Goal: Find specific page/section: Find specific page/section

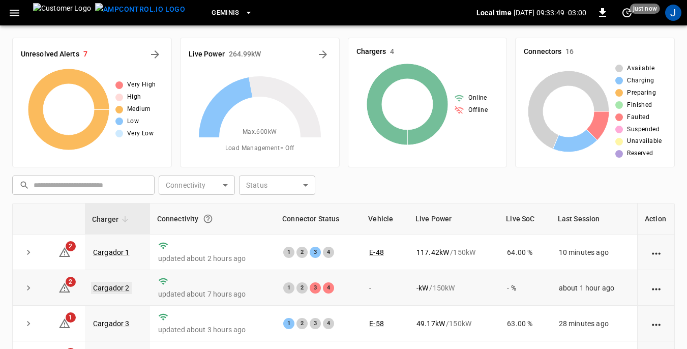
scroll to position [51, 0]
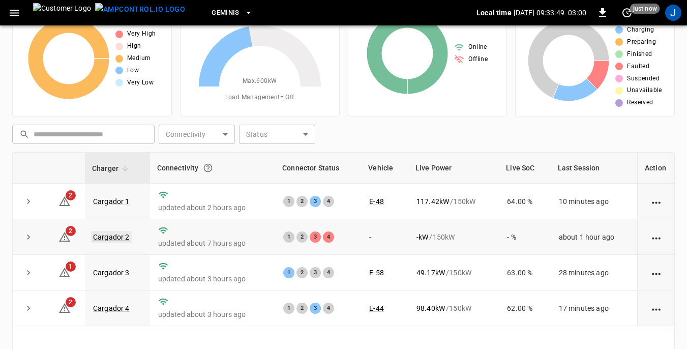
click at [112, 234] on link "Cargador 2" at bounding box center [111, 237] width 41 height 12
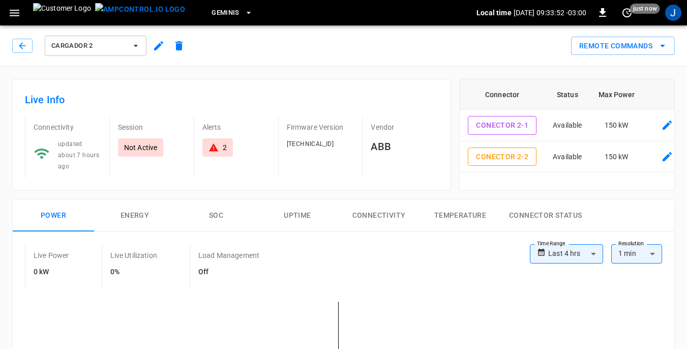
click at [220, 145] on div "2" at bounding box center [218, 147] width 18 height 10
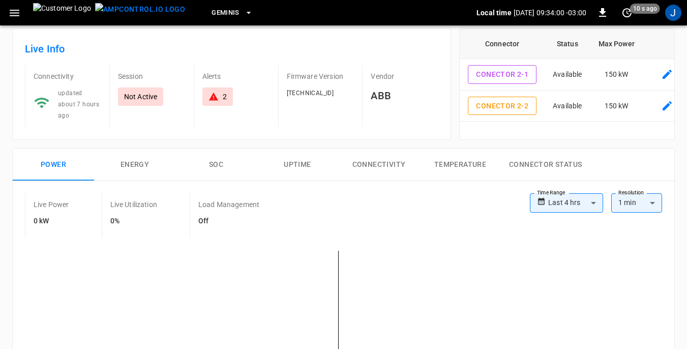
scroll to position [42, 0]
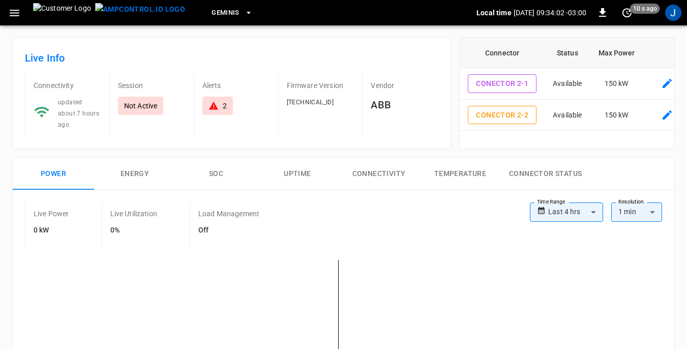
click at [213, 105] on icon at bounding box center [214, 106] width 10 height 10
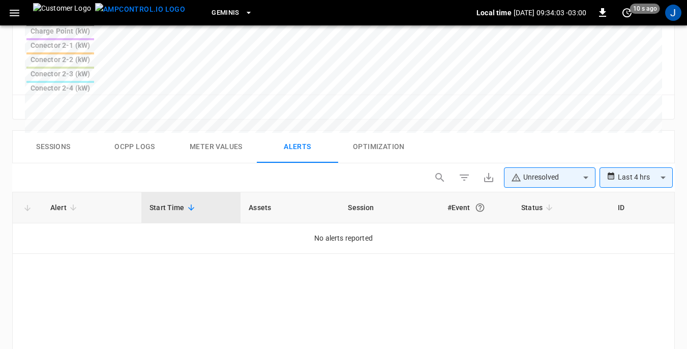
scroll to position [484, 0]
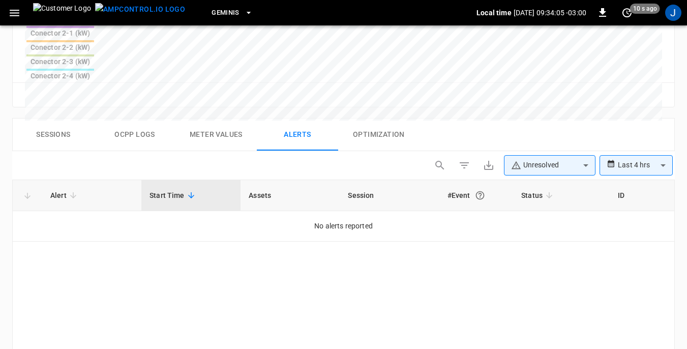
click at [70, 191] on icon at bounding box center [73, 195] width 9 height 9
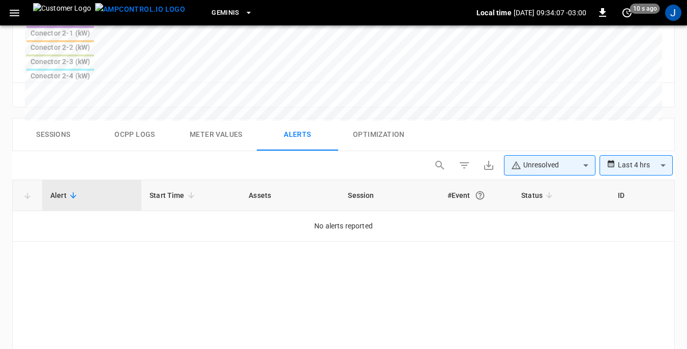
click at [187, 191] on icon at bounding box center [191, 195] width 9 height 9
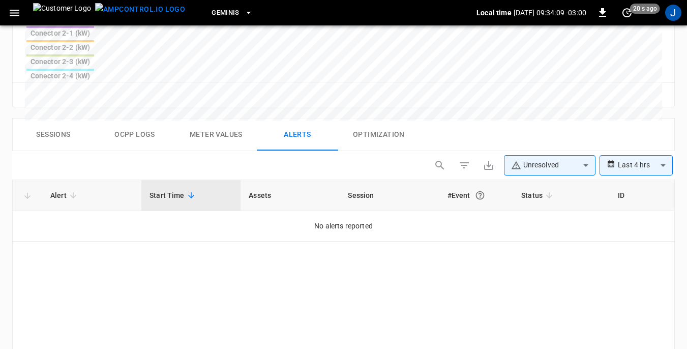
click at [273, 180] on th "Assets" at bounding box center [290, 195] width 99 height 31
click at [357, 180] on th "Session" at bounding box center [389, 195] width 99 height 31
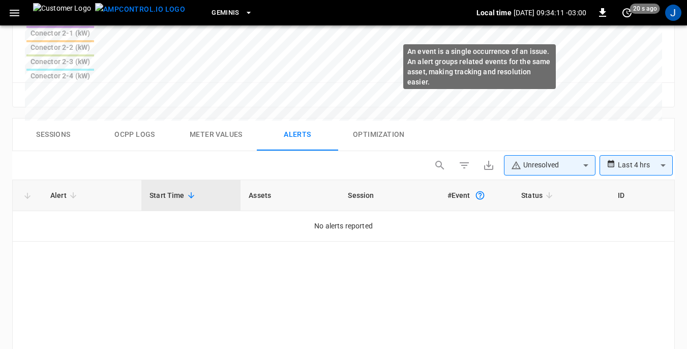
click at [473, 186] on button "An event is a single occurrence of an issue. An alert groups related events for…" at bounding box center [480, 195] width 18 height 18
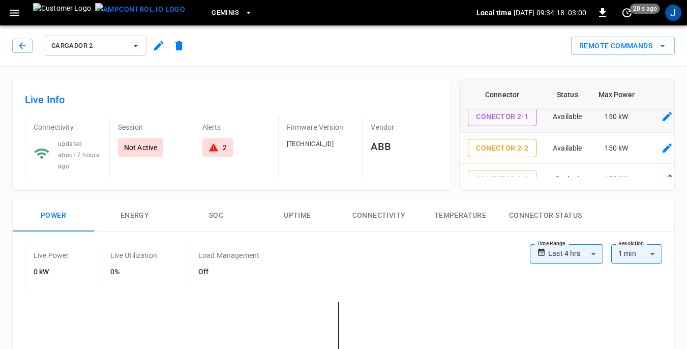
scroll to position [0, 0]
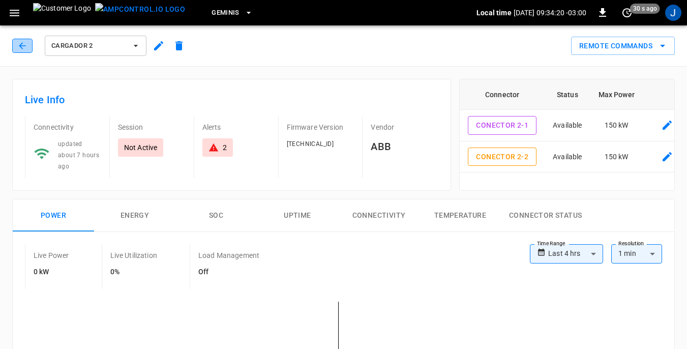
click at [17, 46] on icon "button" at bounding box center [22, 46] width 10 height 10
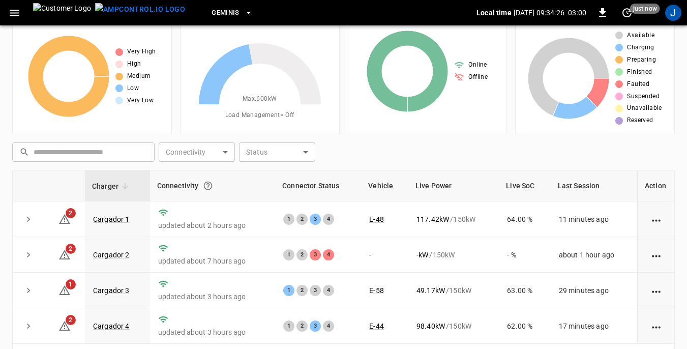
scroll to position [51, 0]
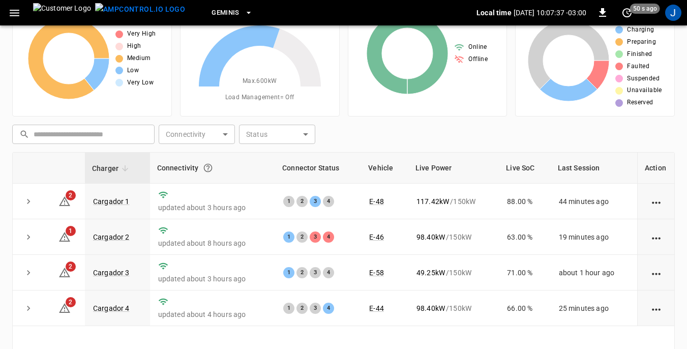
click at [6, 246] on div "Unresolved Alerts 7 Very High High Medium Low Very Low Live Power 363.47 kW Max…" at bounding box center [343, 205] width 687 height 461
